Goal: Check status: Check status

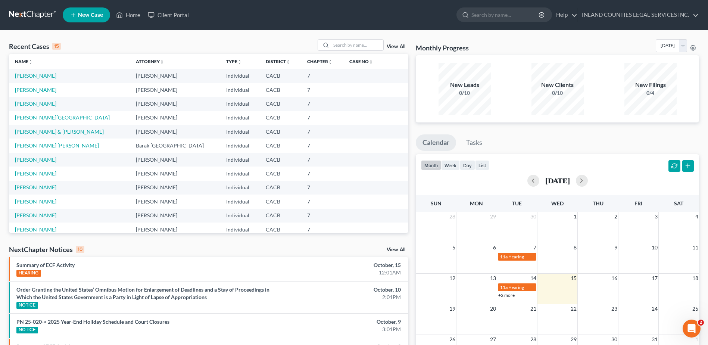
click at [48, 118] on link "[PERSON_NAME][GEOGRAPHIC_DATA]" at bounding box center [62, 117] width 95 height 6
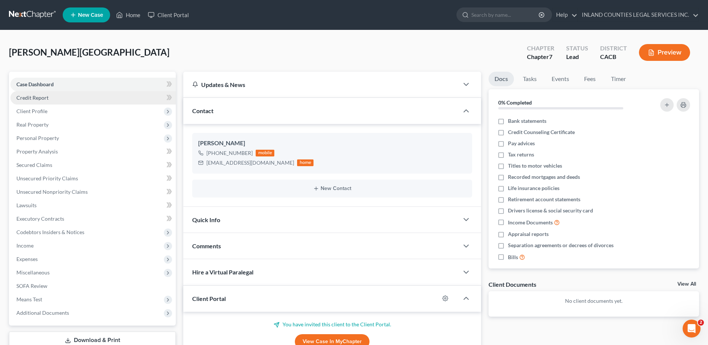
click at [31, 98] on span "Credit Report" at bounding box center [32, 97] width 32 height 6
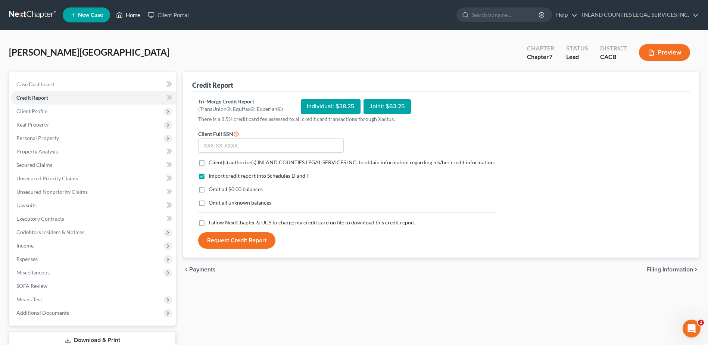
click at [133, 16] on link "Home" at bounding box center [128, 14] width 32 height 13
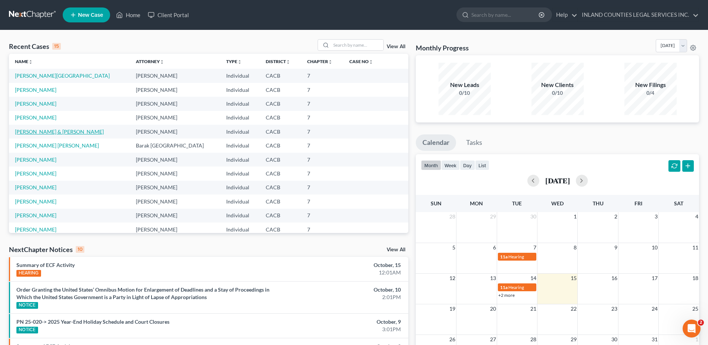
click at [62, 131] on link "[PERSON_NAME] & [PERSON_NAME]" at bounding box center [59, 131] width 89 height 6
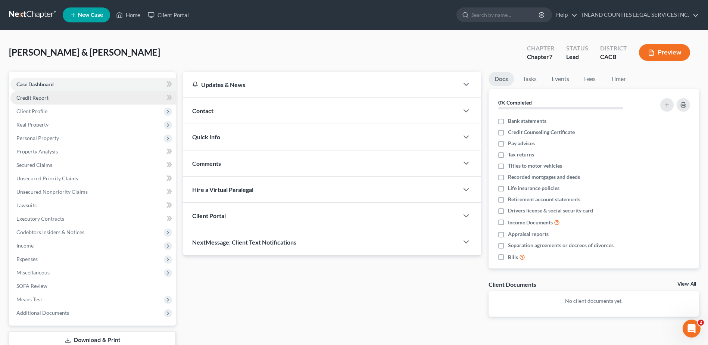
click at [35, 98] on span "Credit Report" at bounding box center [32, 97] width 32 height 6
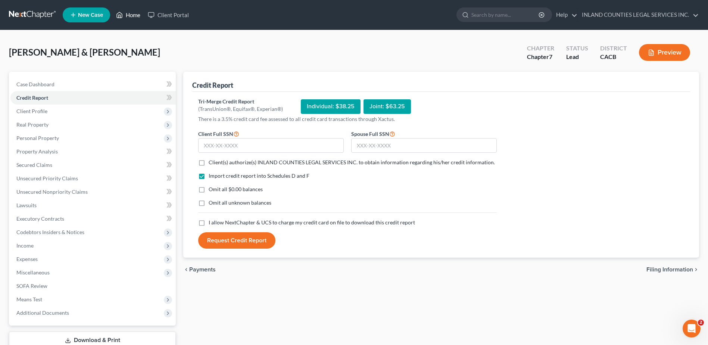
click at [128, 14] on link "Home" at bounding box center [128, 14] width 32 height 13
